Goal: Information Seeking & Learning: Learn about a topic

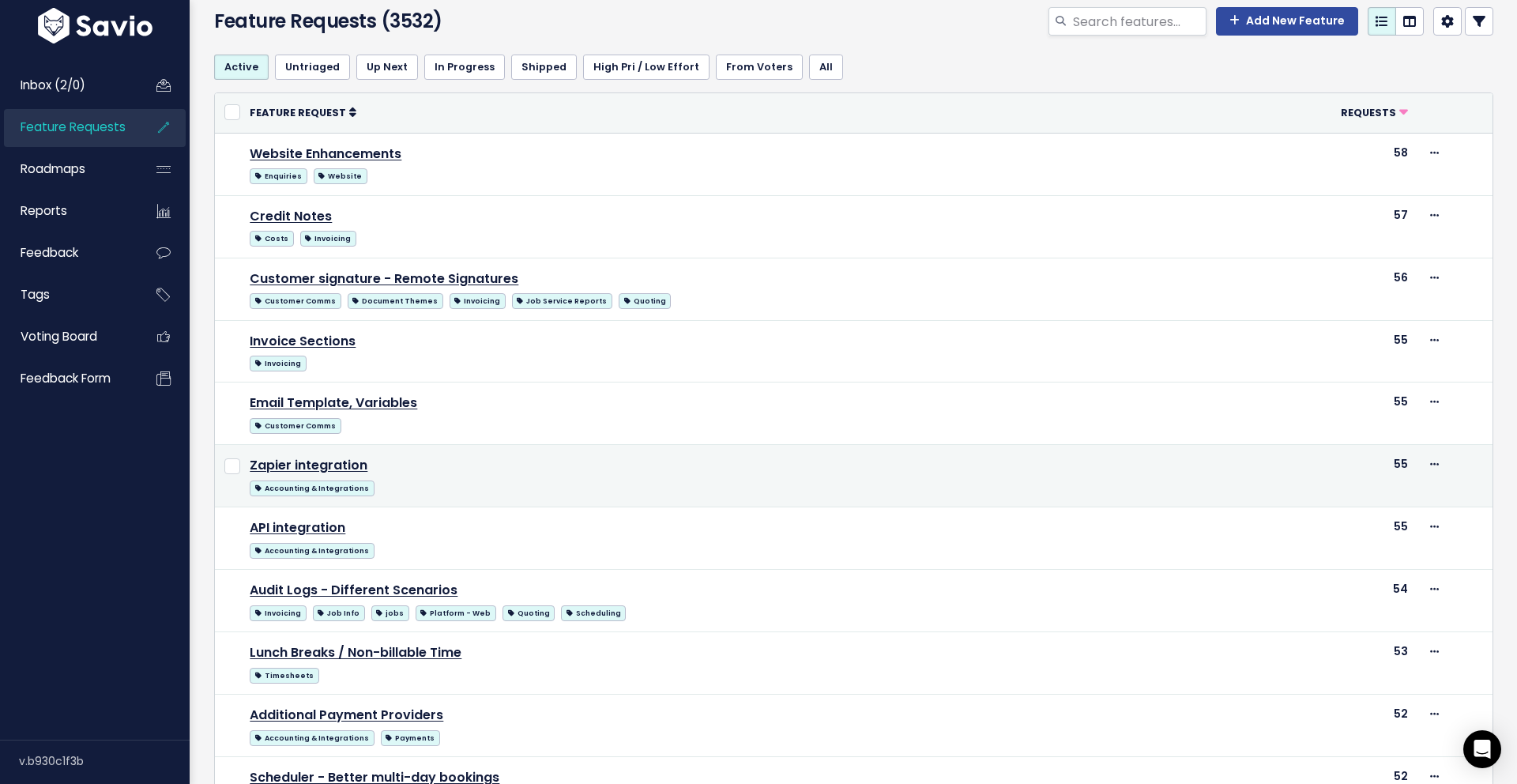
scroll to position [67, 0]
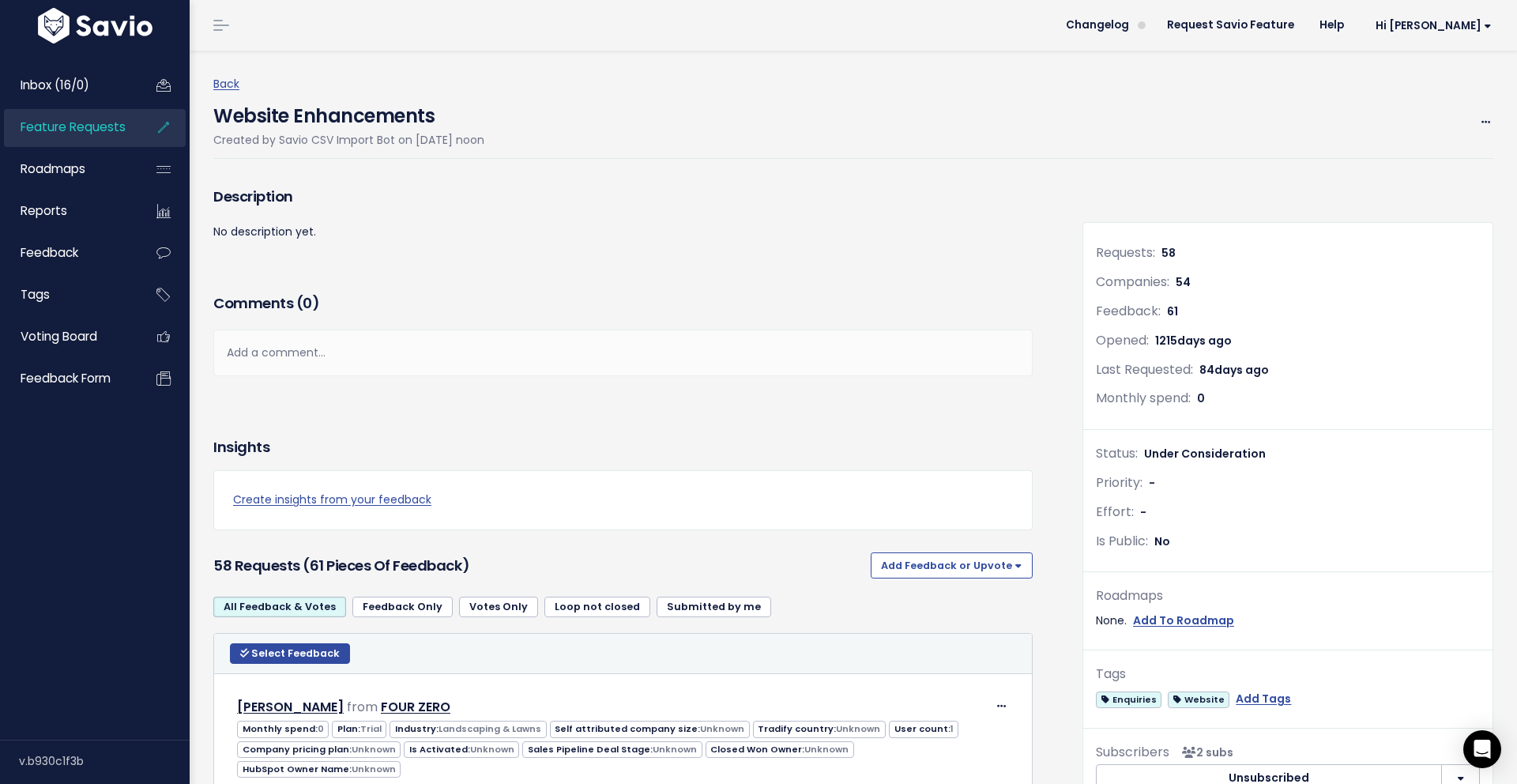
click at [348, 120] on h4 "Website Enhancements" at bounding box center [348, 112] width 271 height 36
copy div "Website Enhancements"
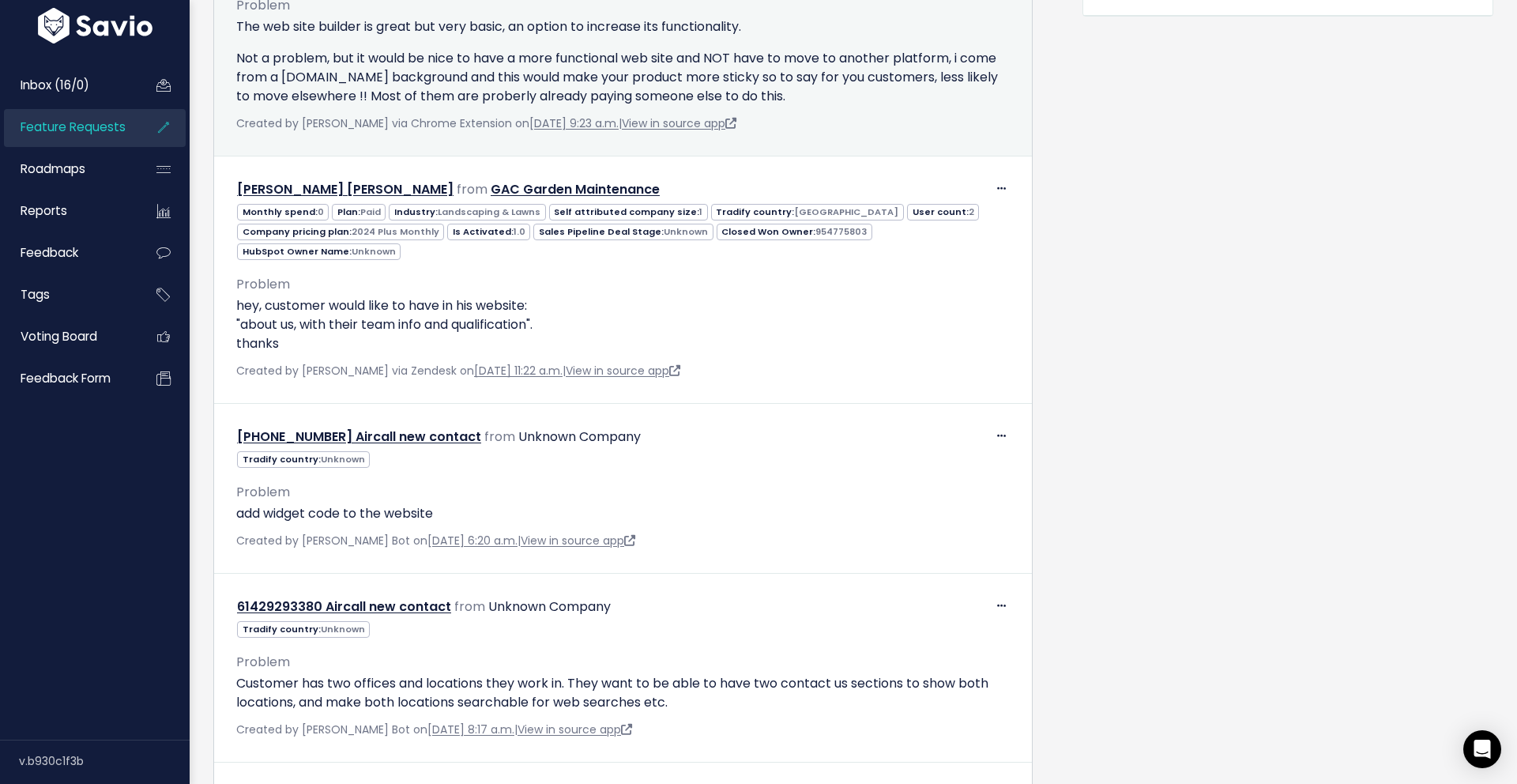
scroll to position [1030, 0]
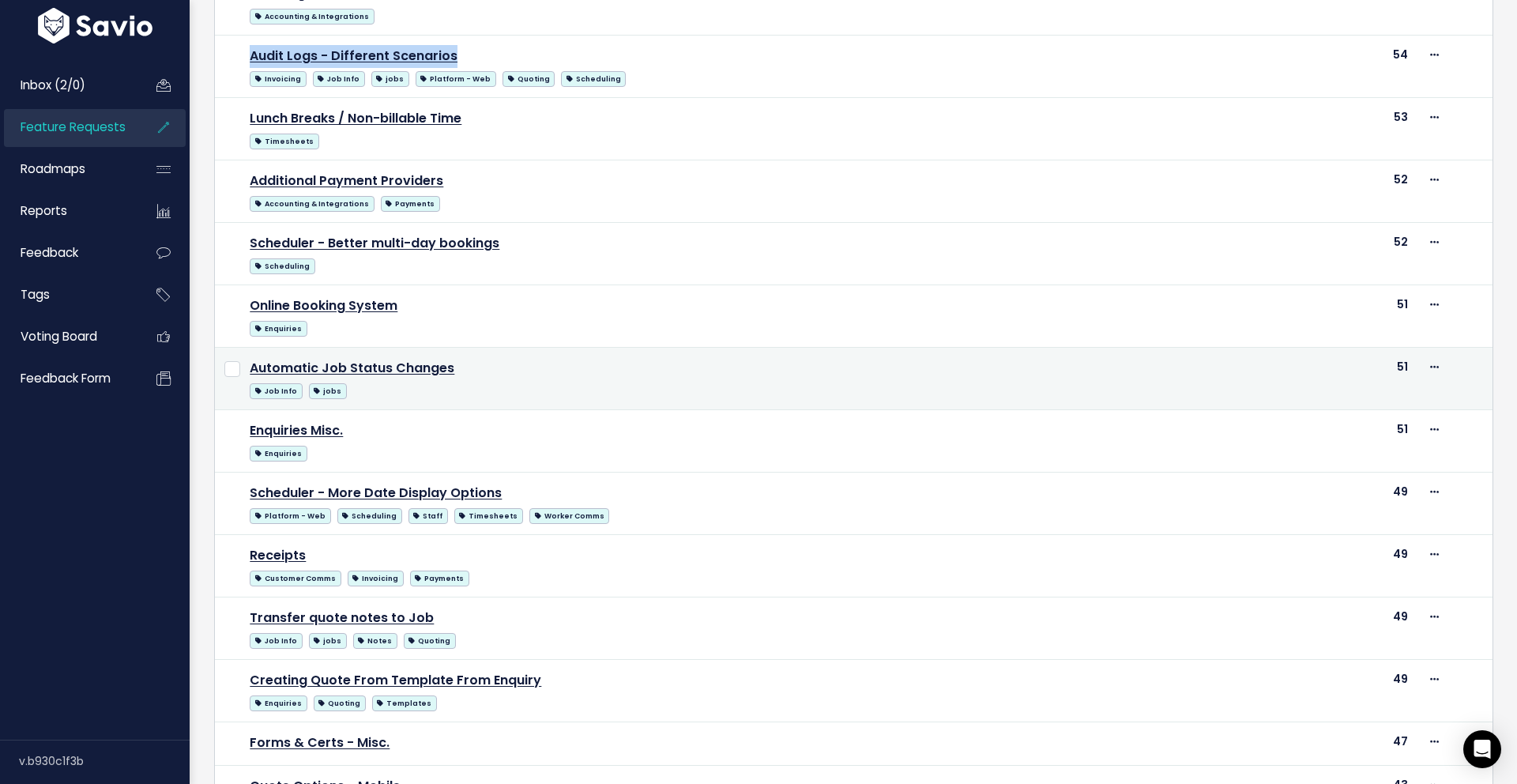
scroll to position [632, 0]
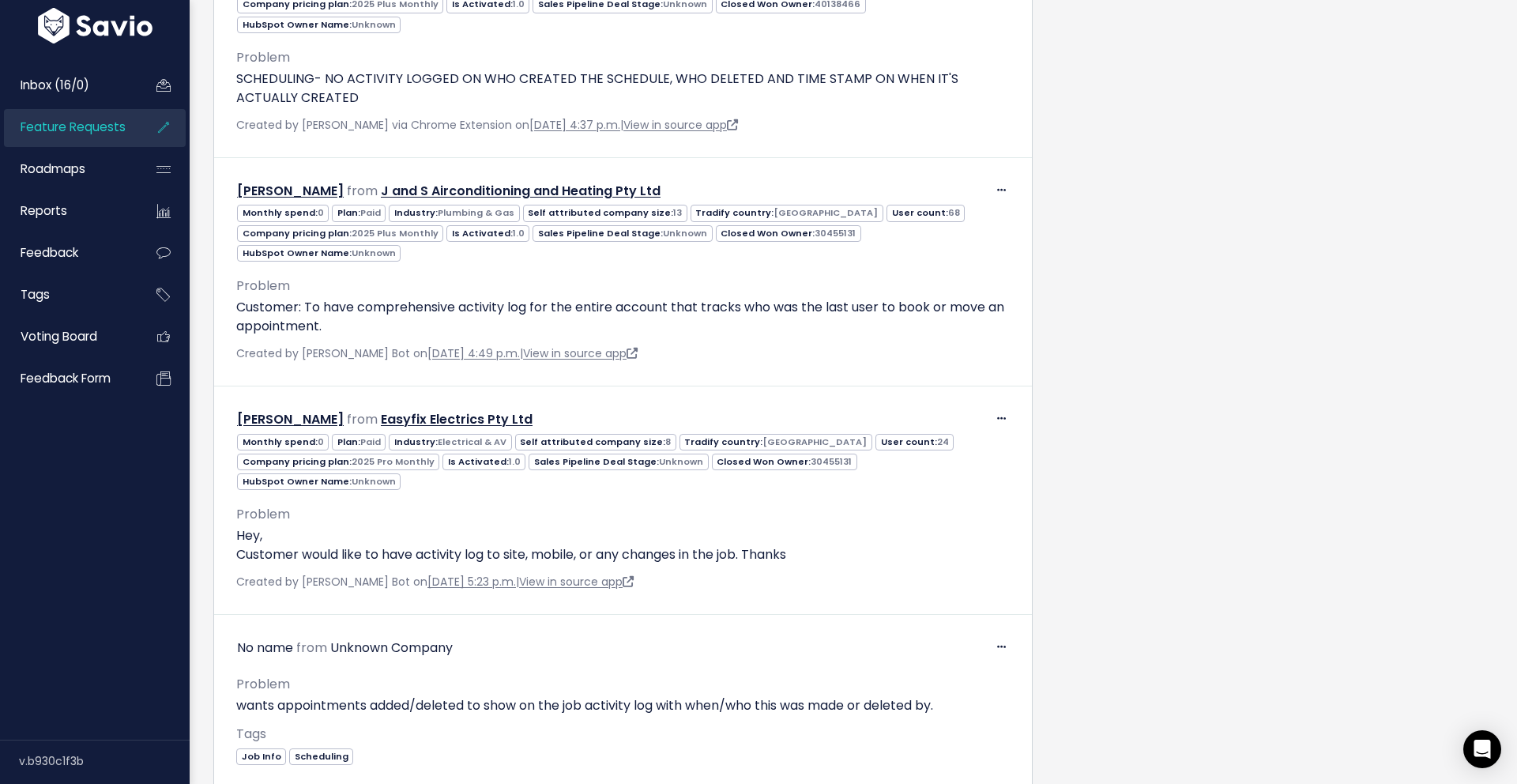
scroll to position [2820, 0]
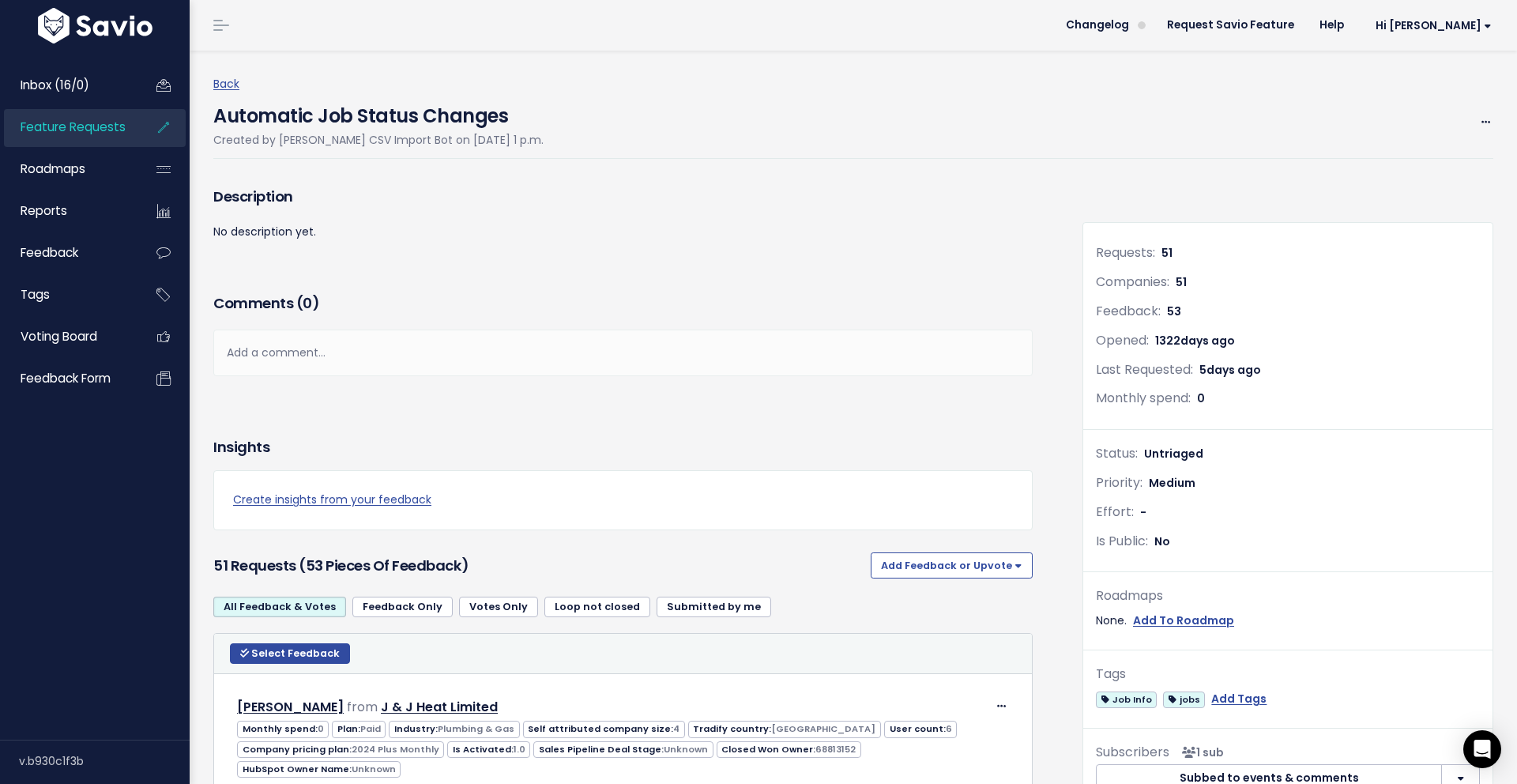
click at [586, 313] on h3 "Comments ( 0 )" at bounding box center [622, 303] width 819 height 22
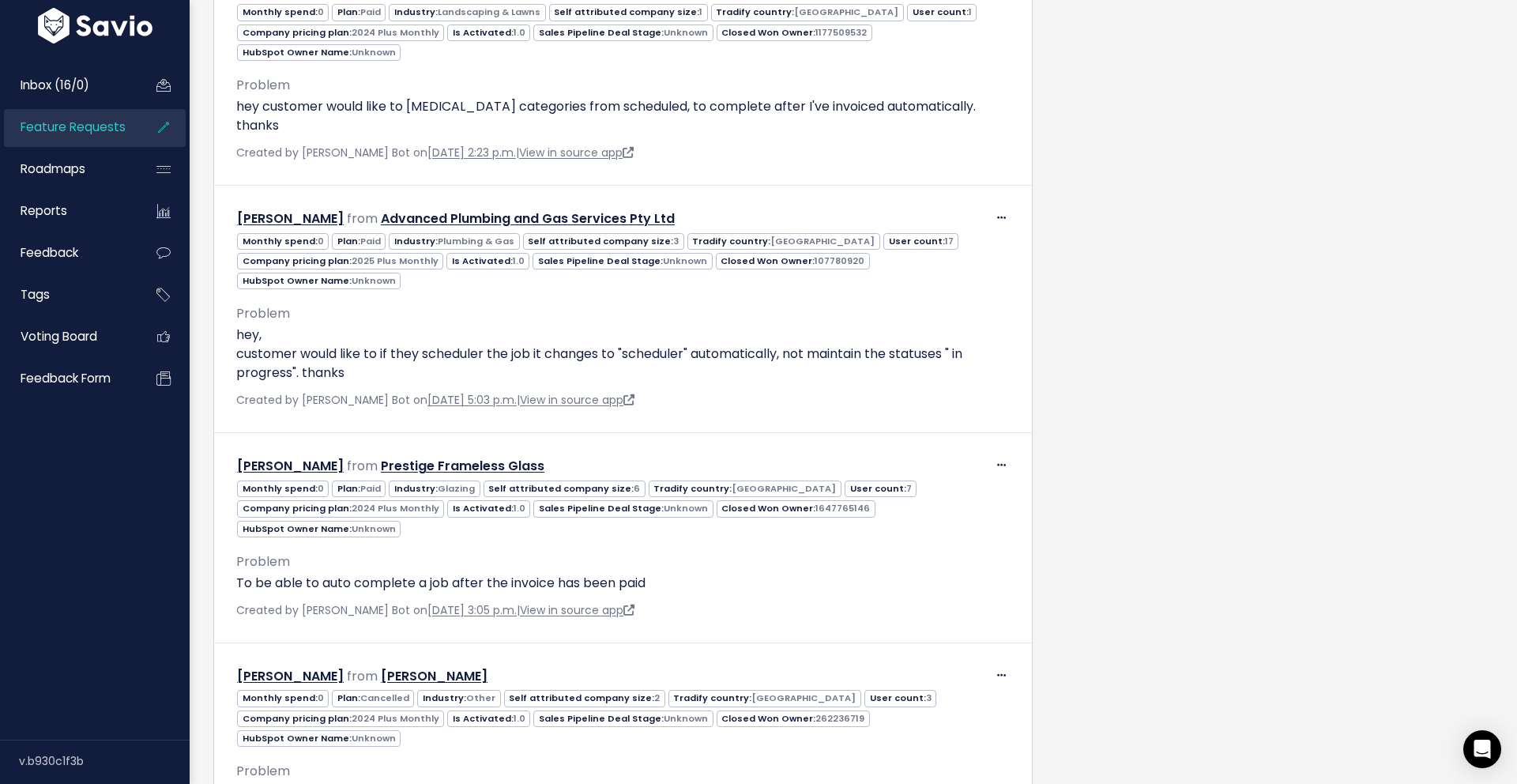
scroll to position [2173, 0]
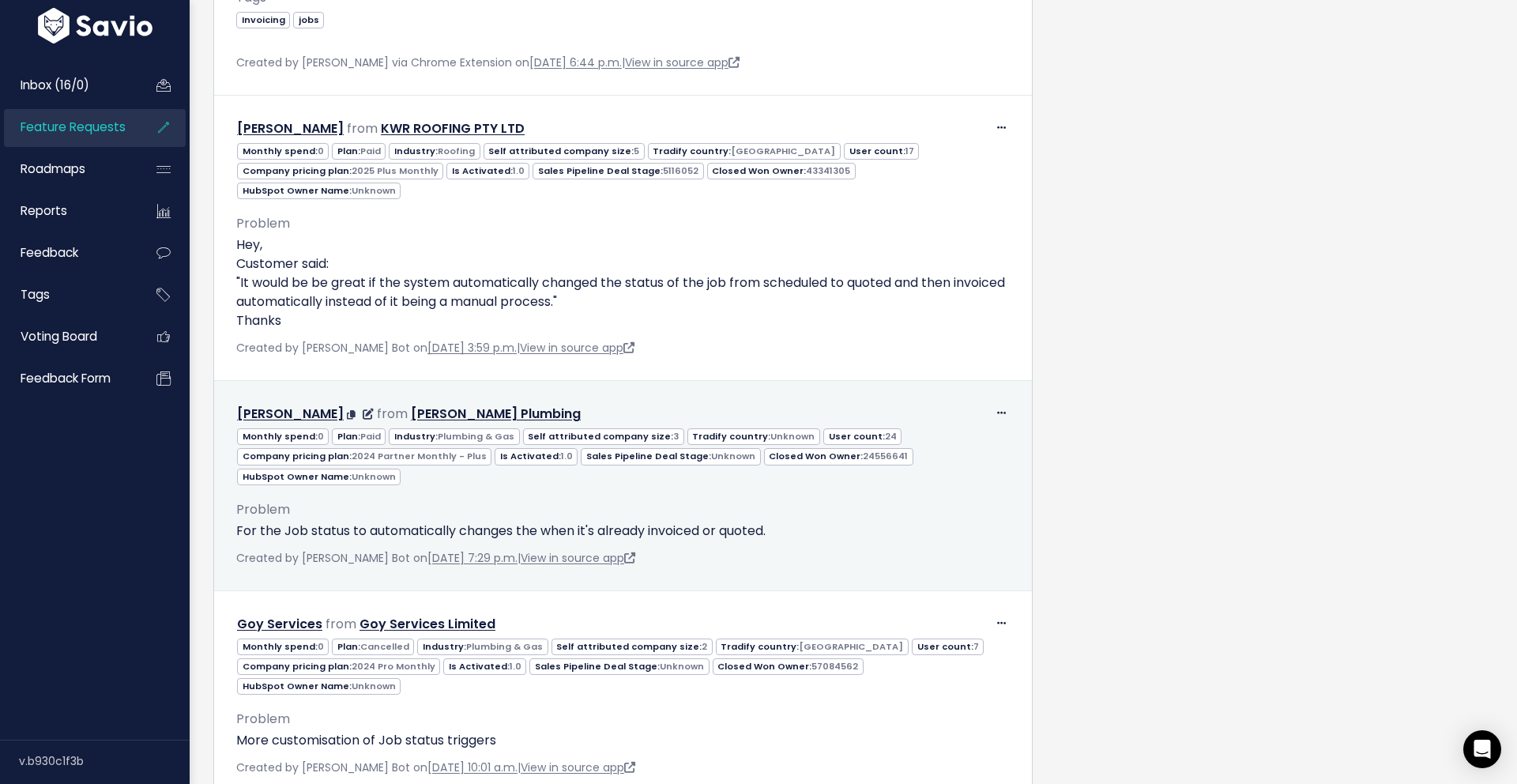
scroll to position [2992, 0]
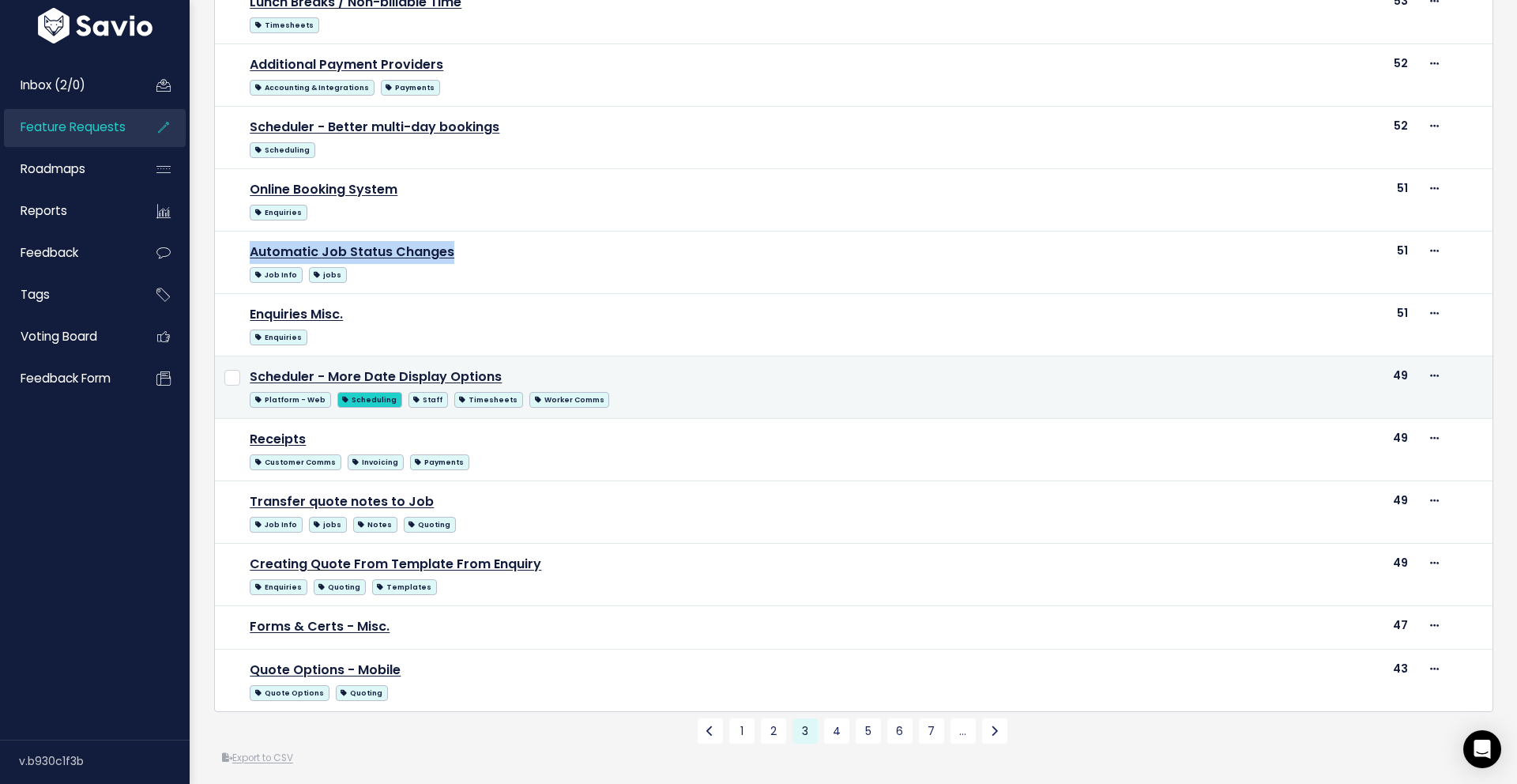
scroll to position [726, 0]
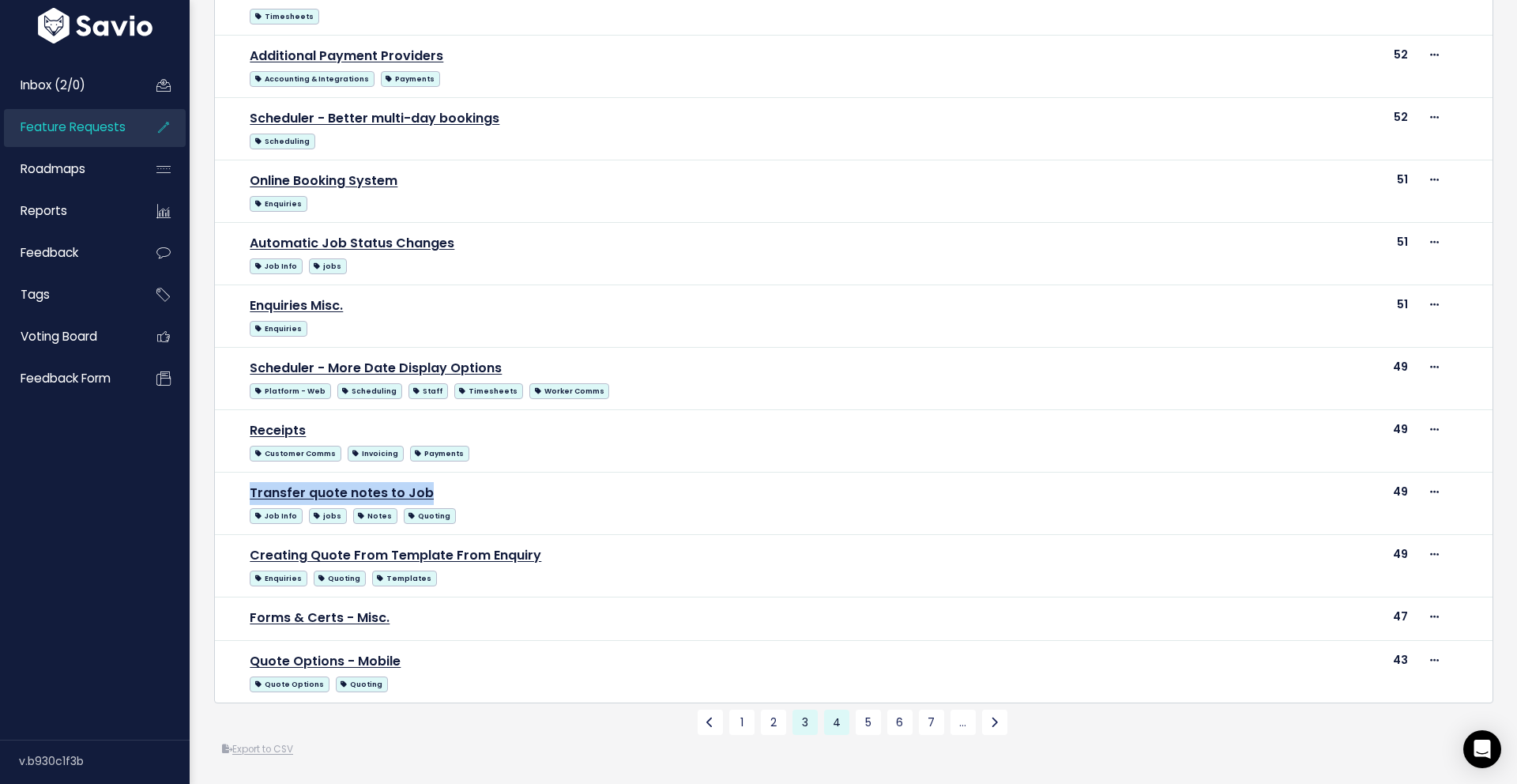
click at [839, 727] on link "4" at bounding box center [837, 722] width 25 height 25
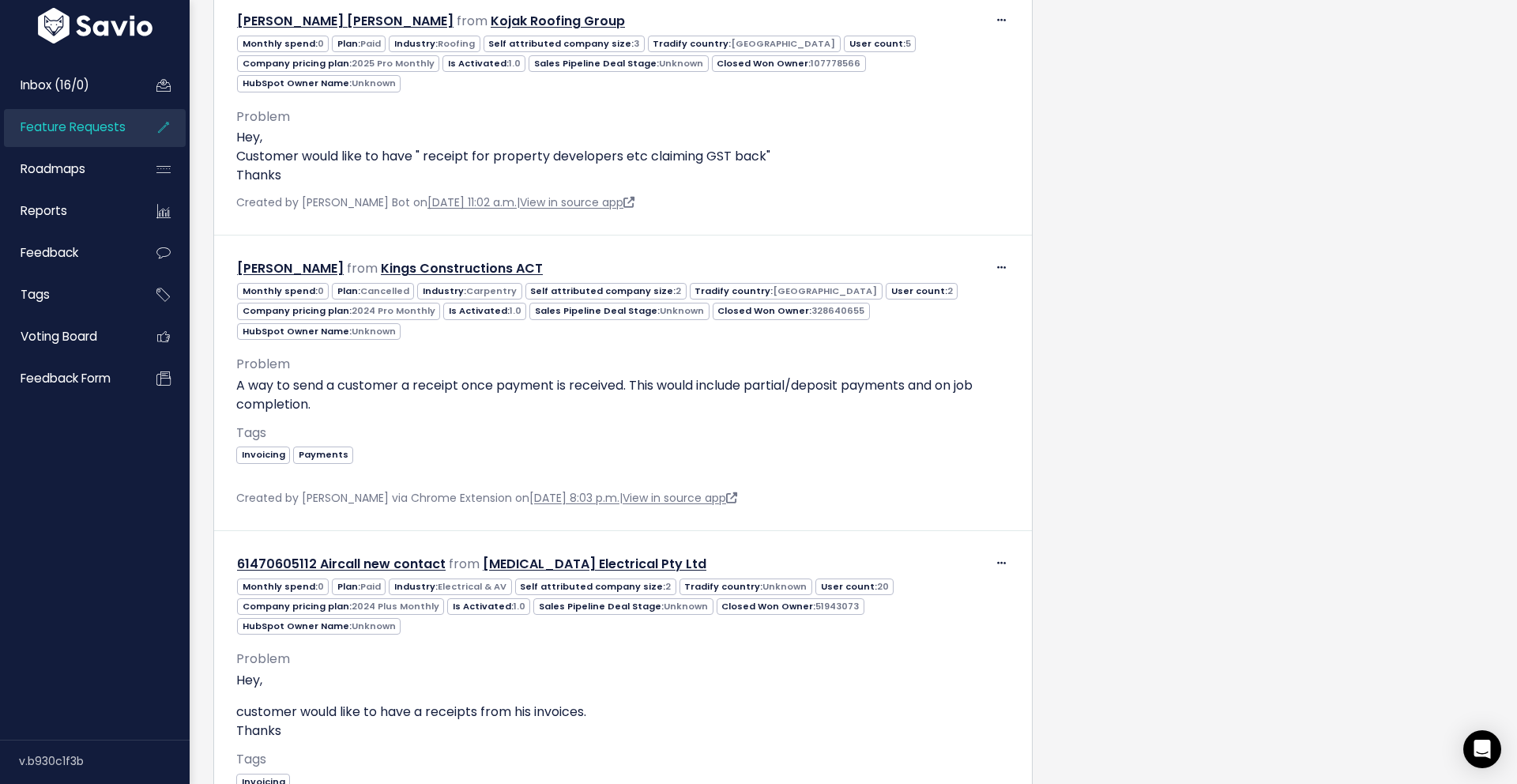
scroll to position [3850, 0]
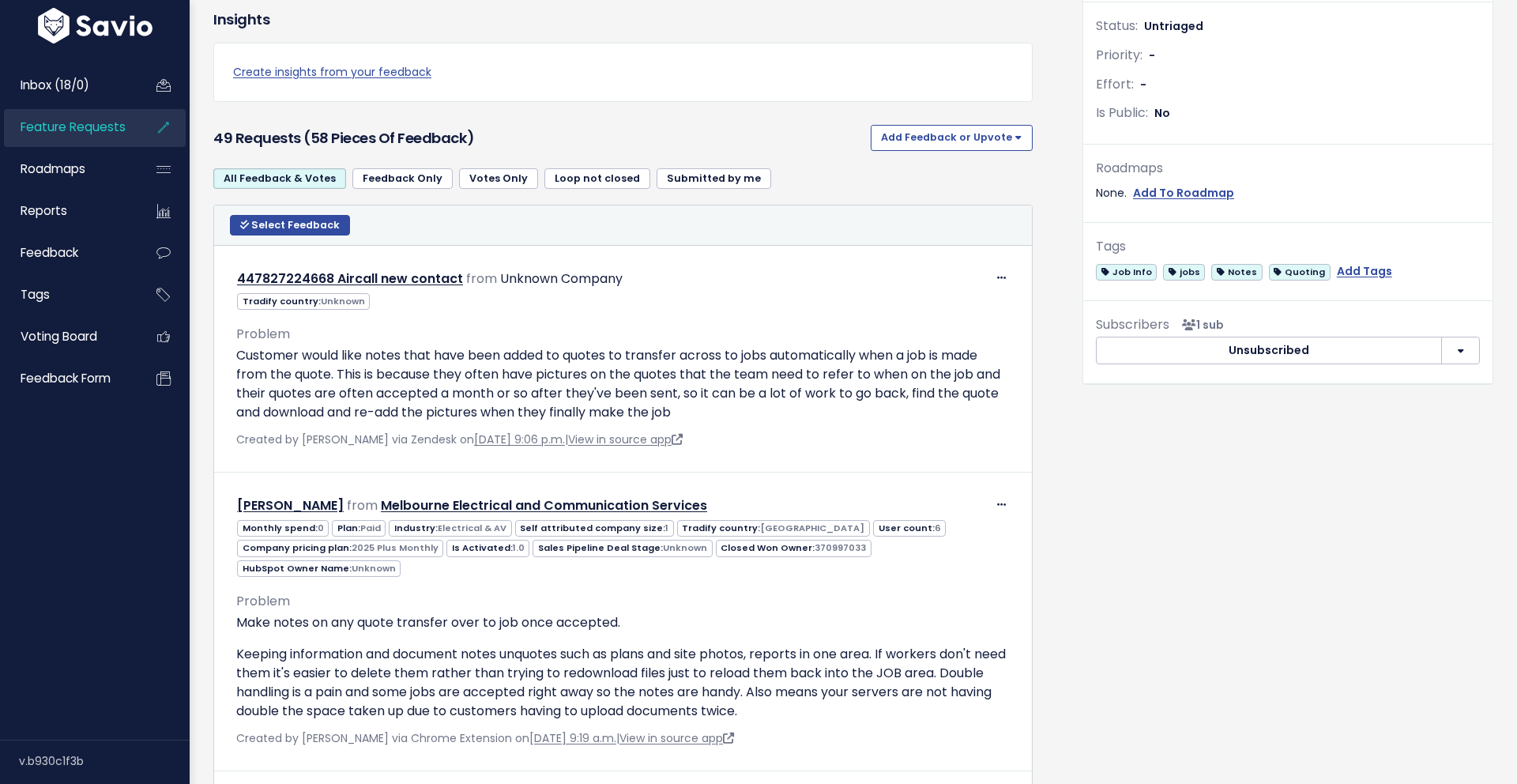
scroll to position [413, 0]
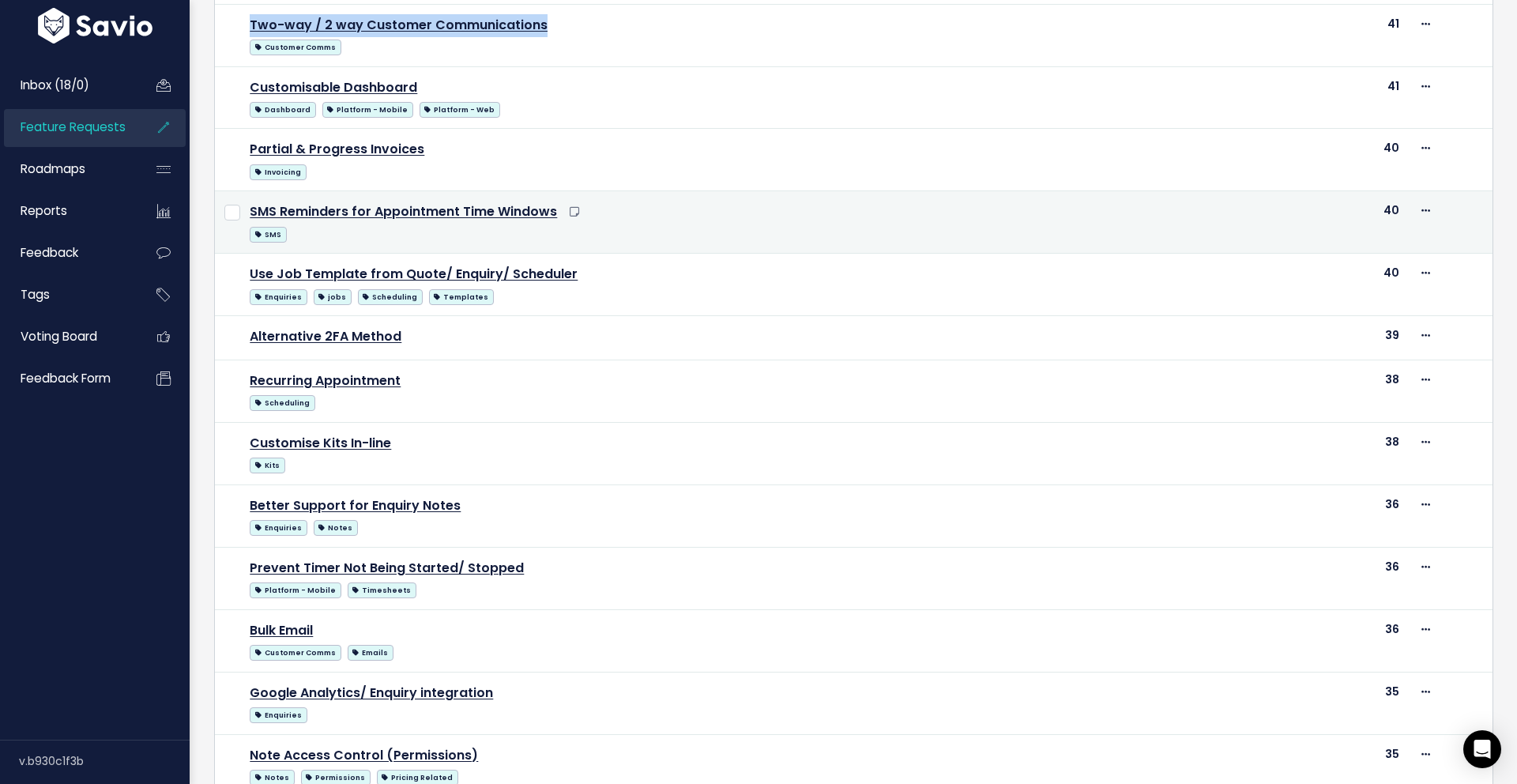
scroll to position [322, 0]
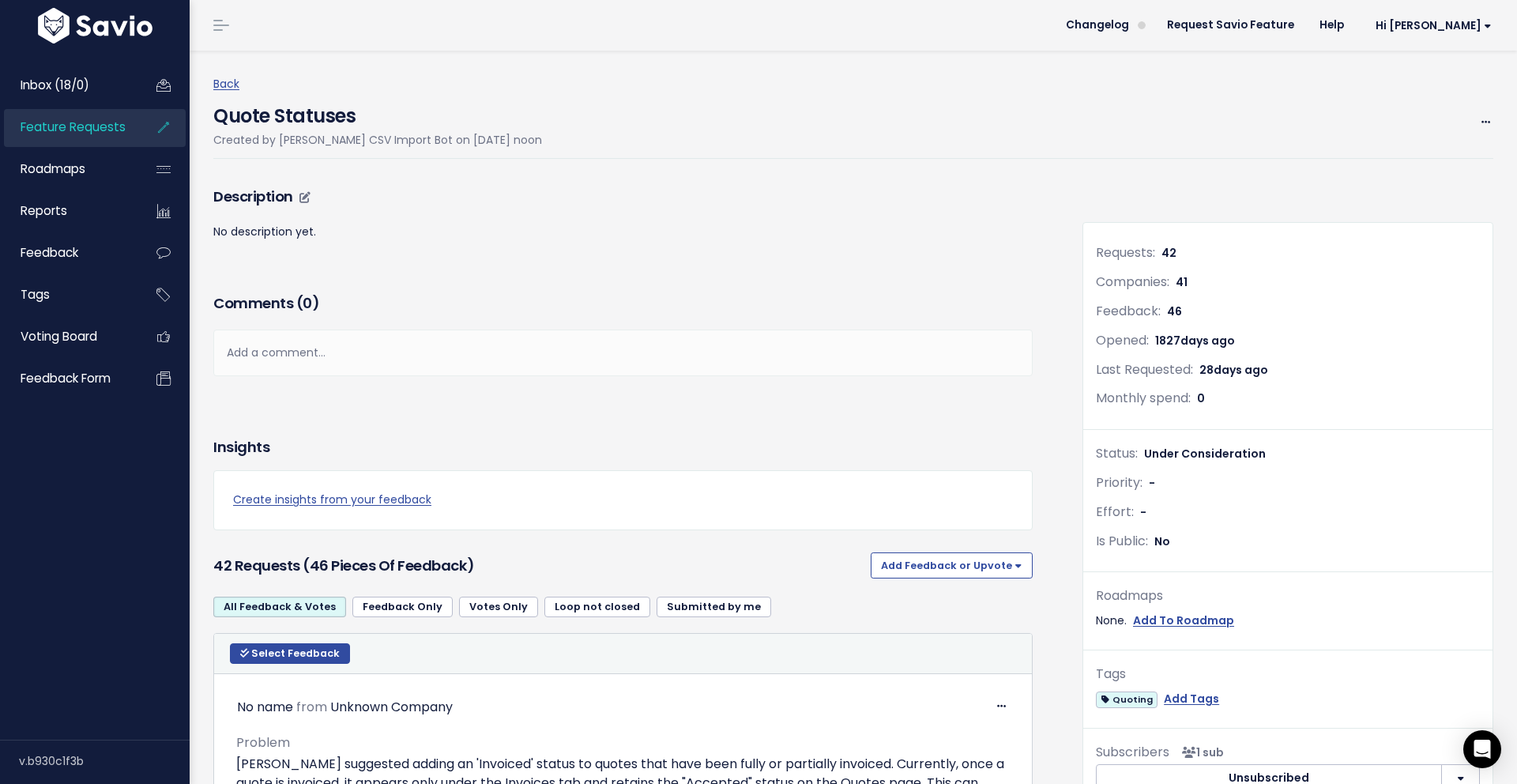
click at [876, 225] on p "No description yet." at bounding box center [622, 232] width 819 height 20
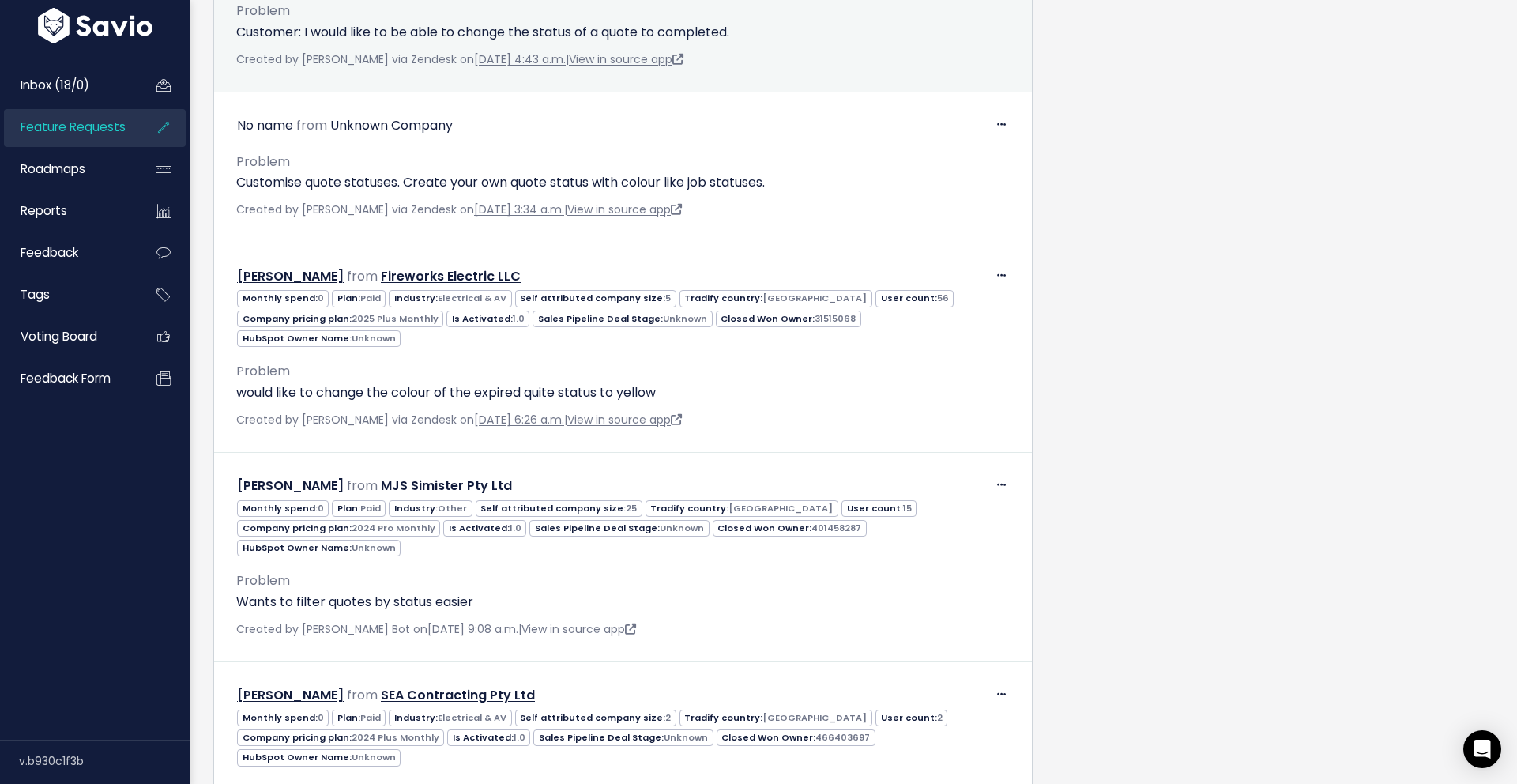
scroll to position [1037, 0]
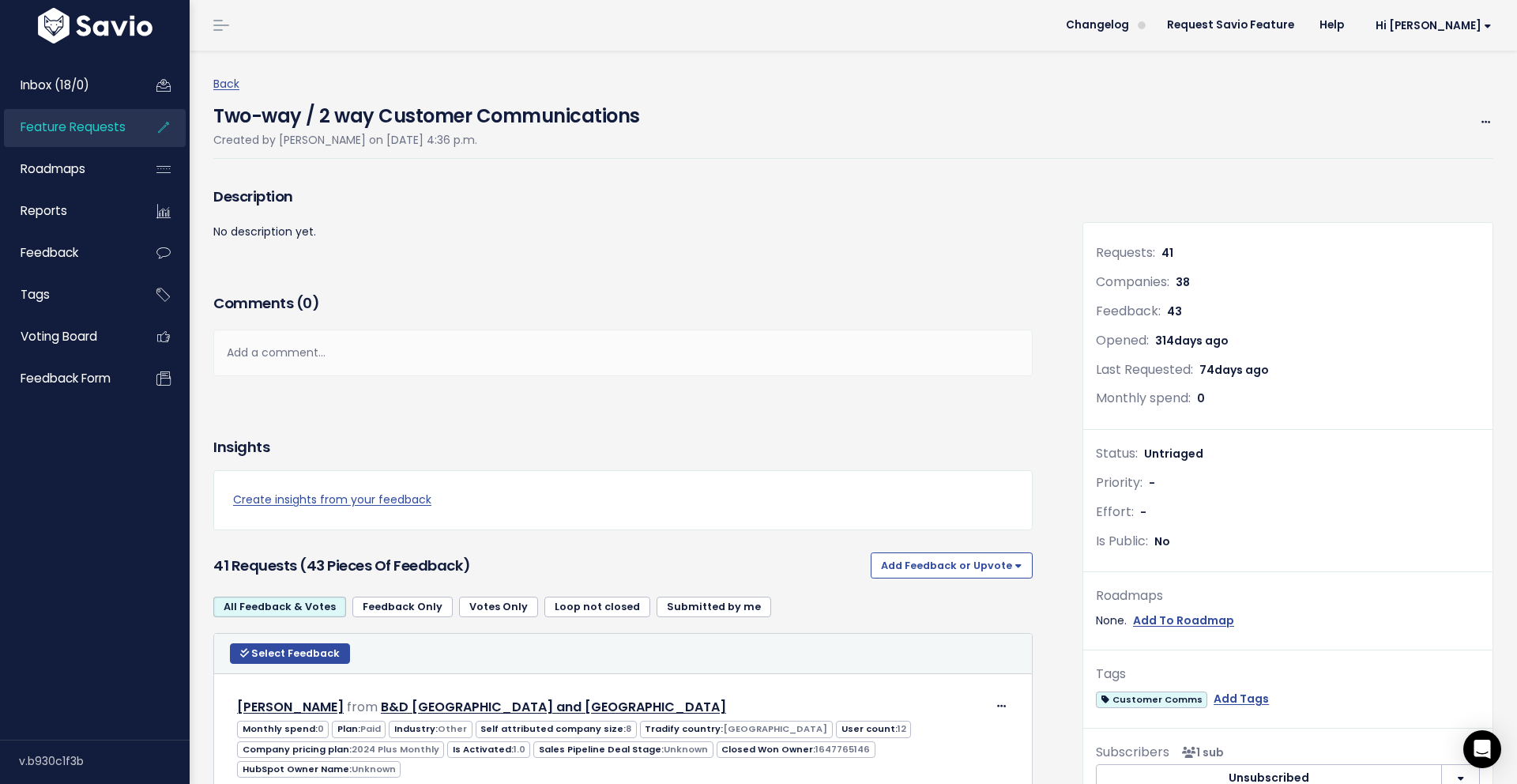
click at [763, 257] on div "Description No description yet." at bounding box center [623, 236] width 843 height 107
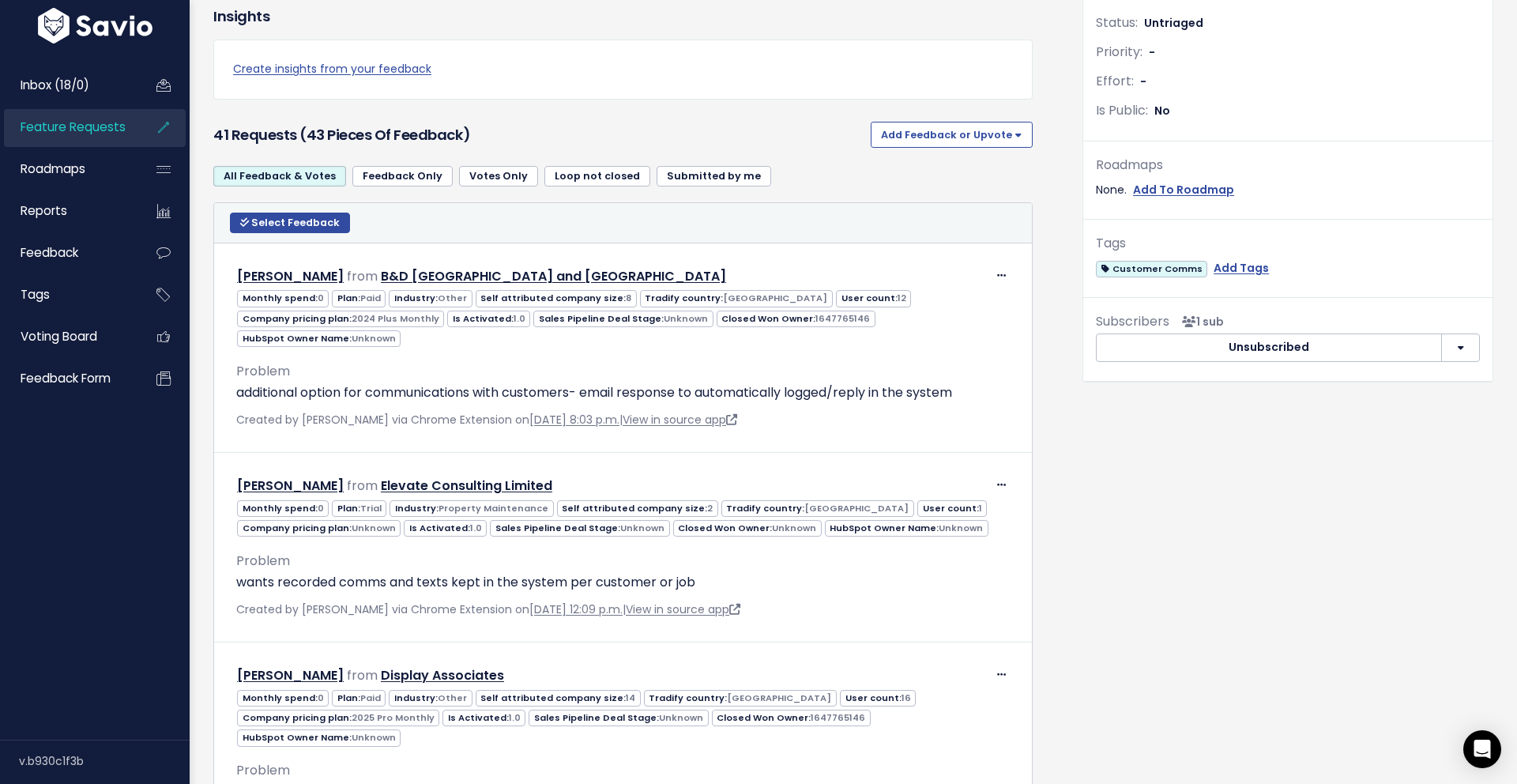
scroll to position [493, 0]
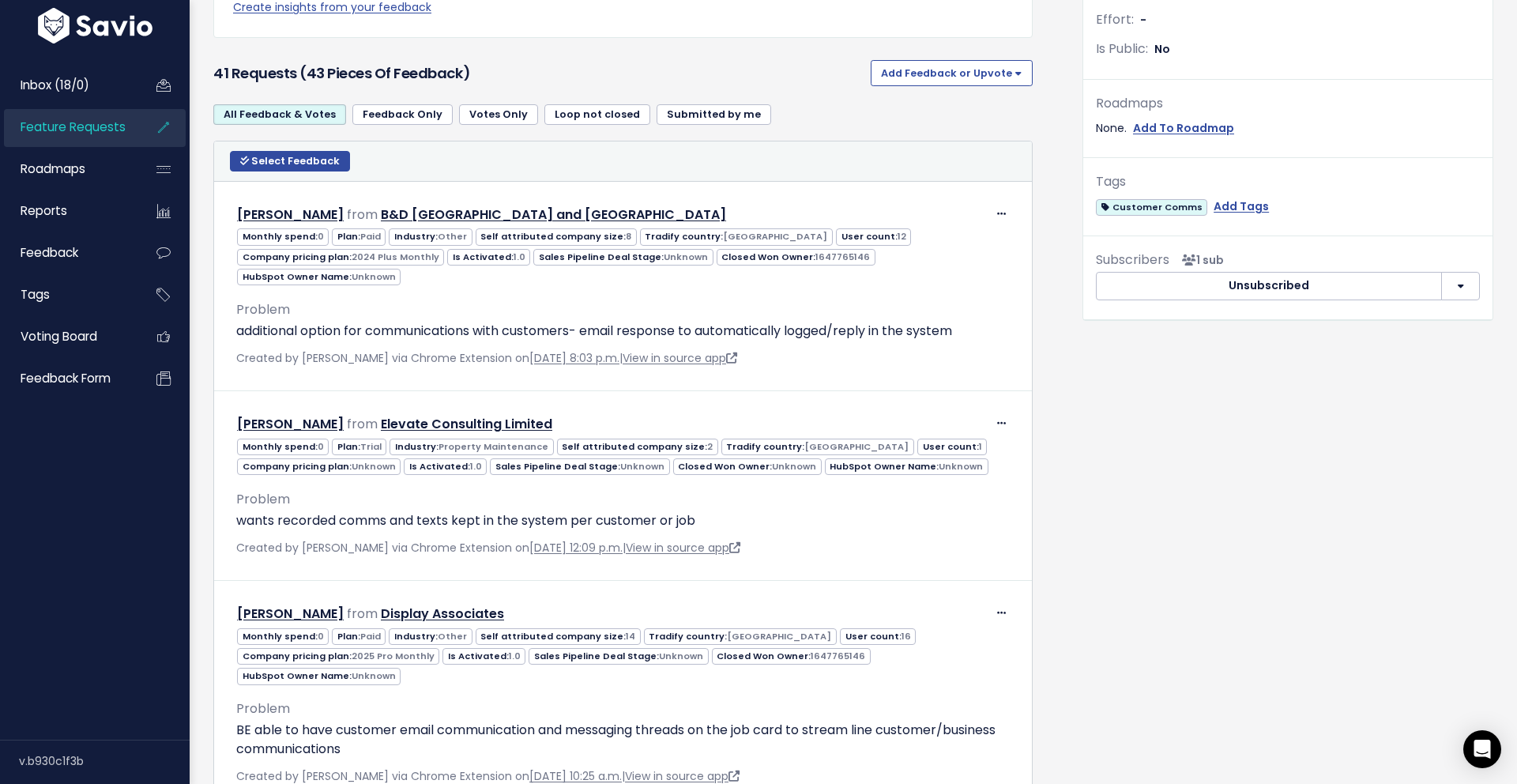
click at [763, 257] on span "Closed Won Owner: 1647765146" at bounding box center [796, 257] width 159 height 16
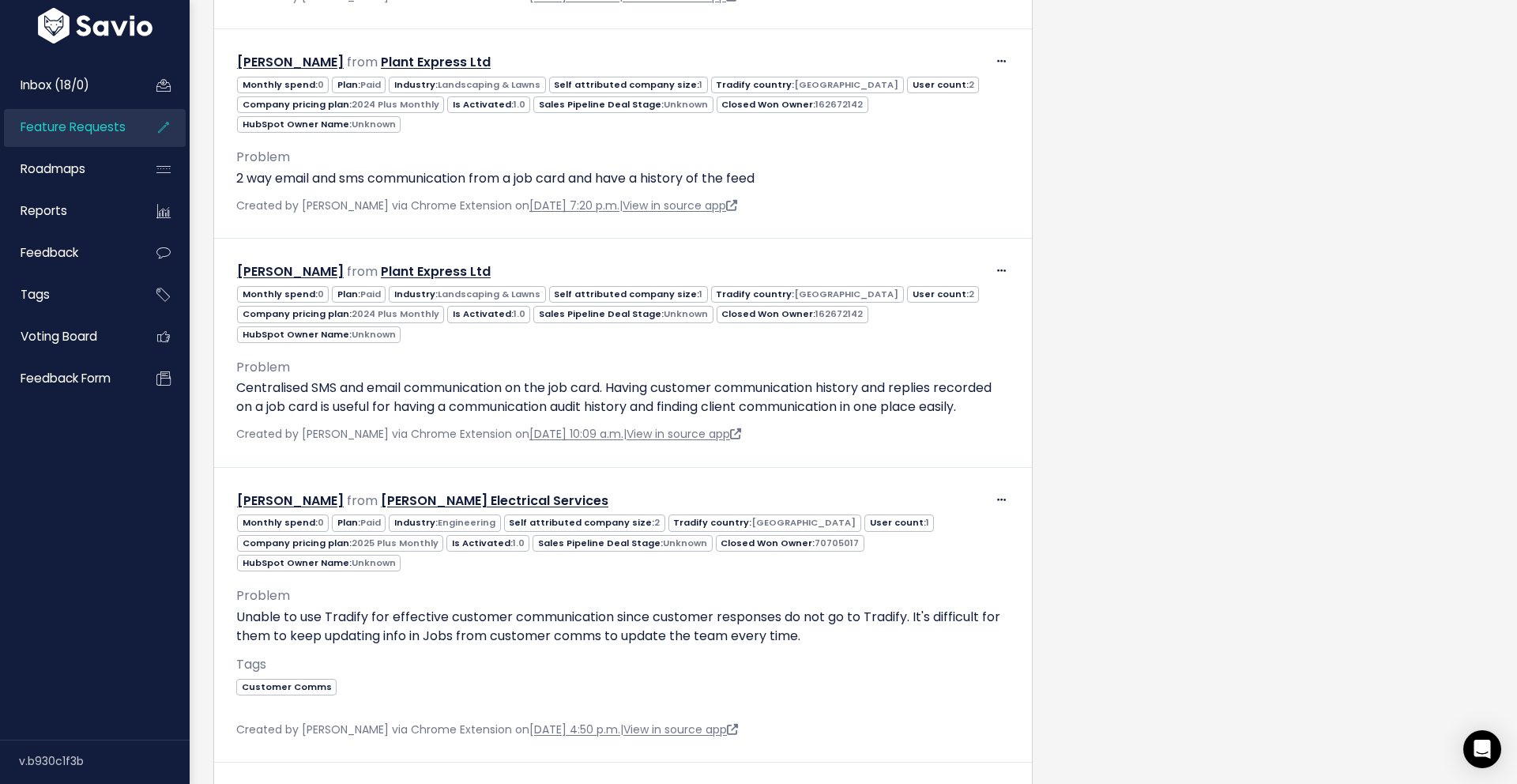
scroll to position [2445, 0]
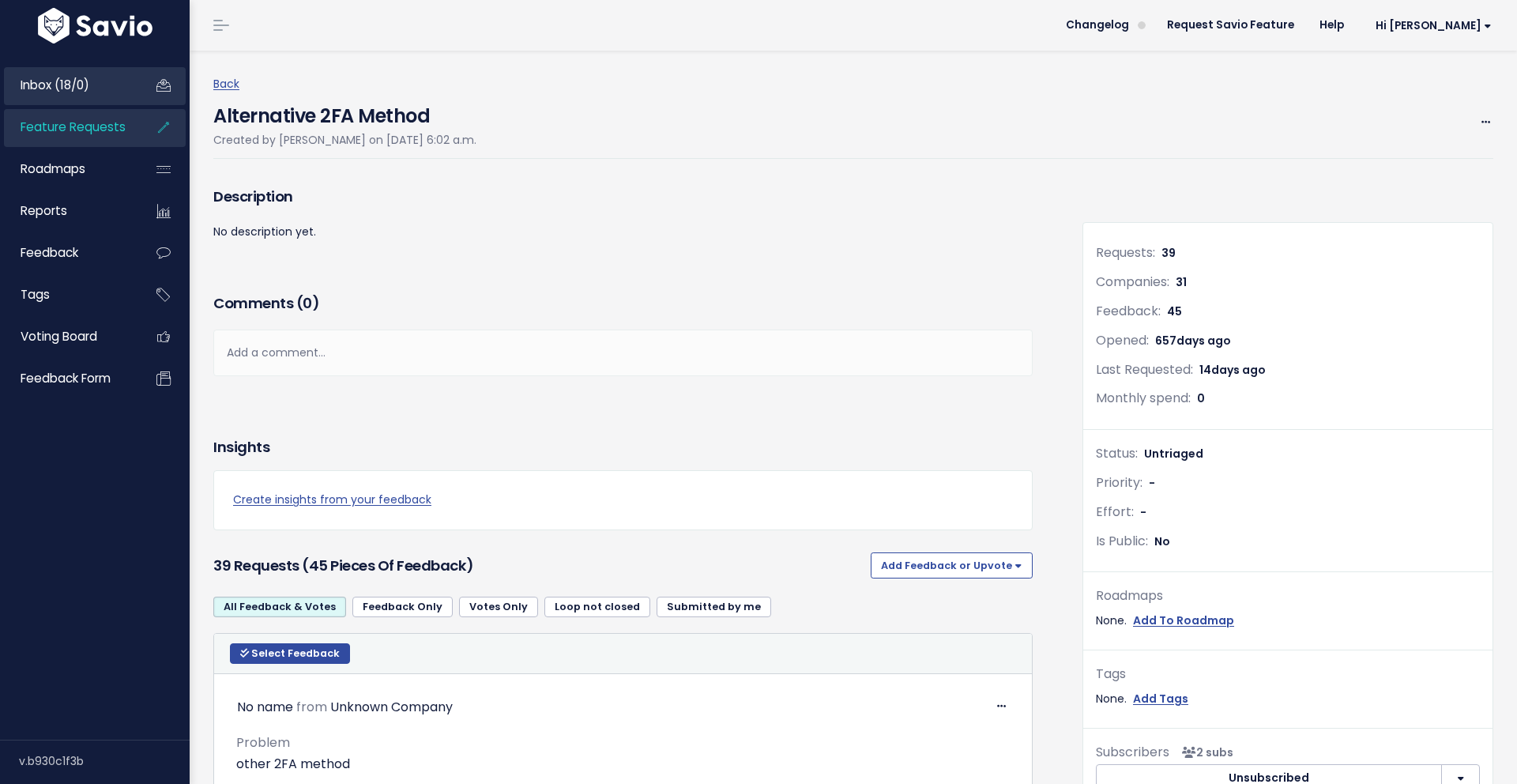
click at [57, 87] on span "Inbox (18/0)" at bounding box center [55, 85] width 68 height 16
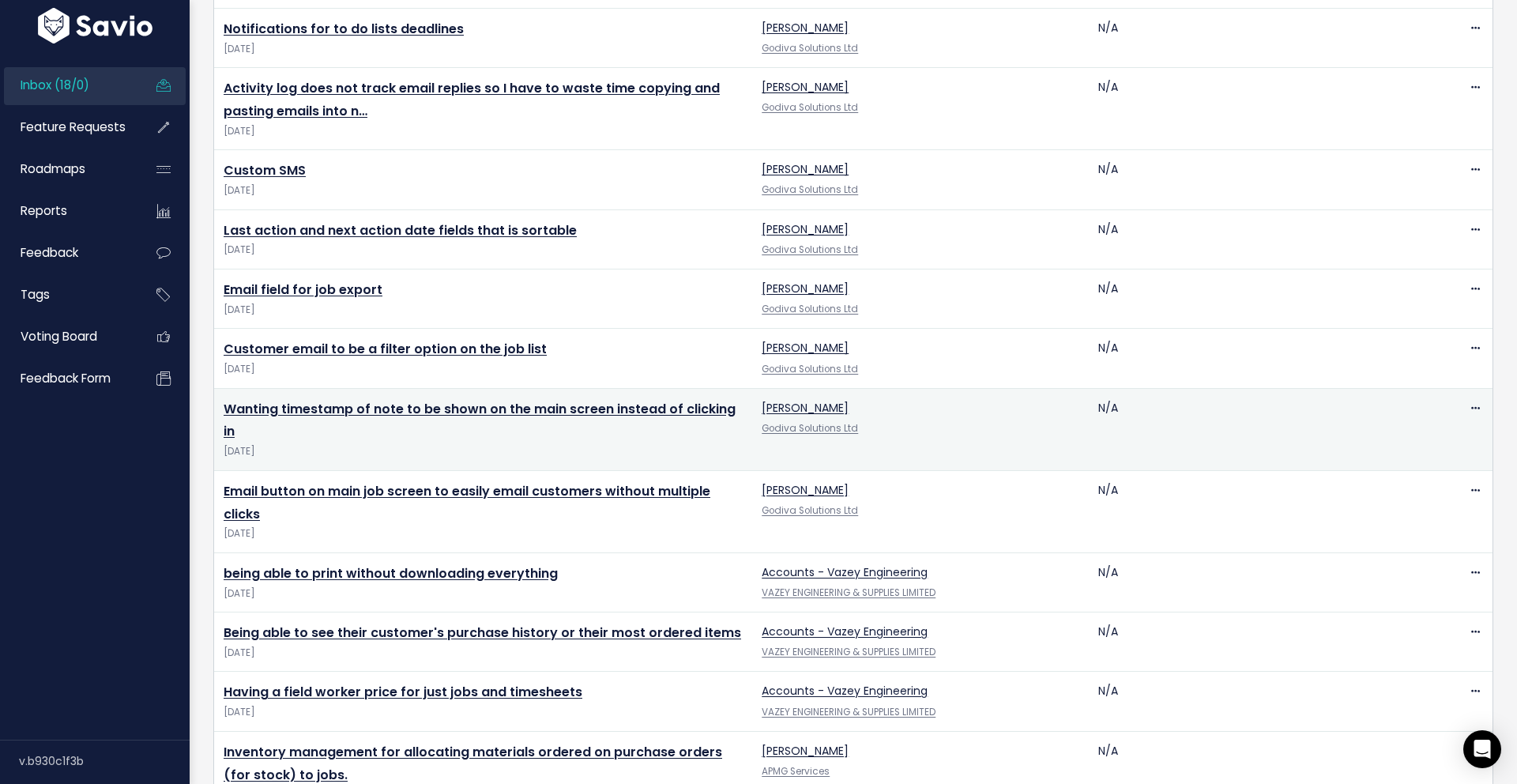
scroll to position [544, 0]
